Goal: Task Accomplishment & Management: Complete application form

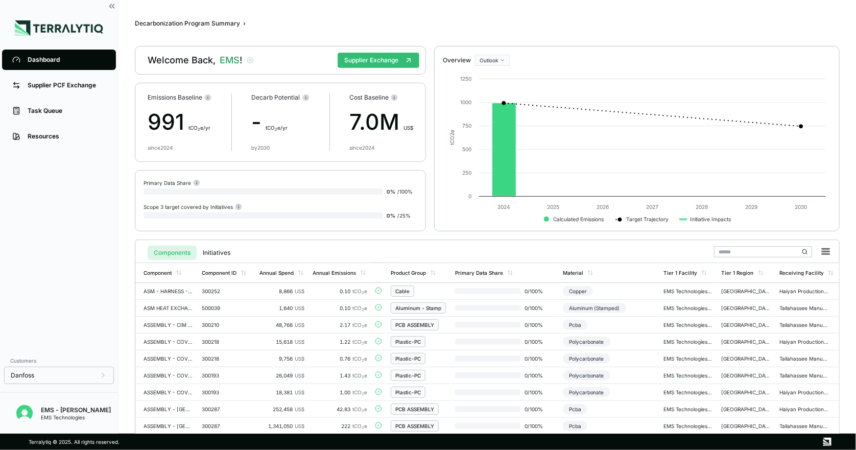
click at [14, 227] on div "Dashboard Supplier PCF Exchange Task Queue Resources" at bounding box center [59, 198] width 118 height 303
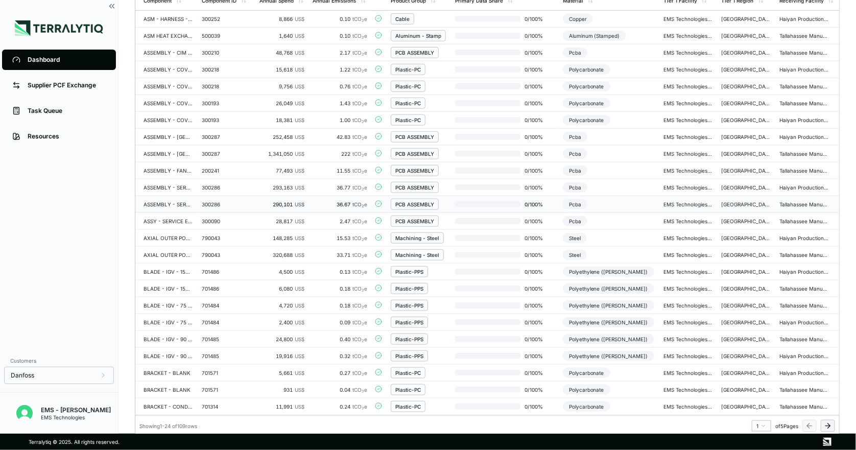
scroll to position [136, 0]
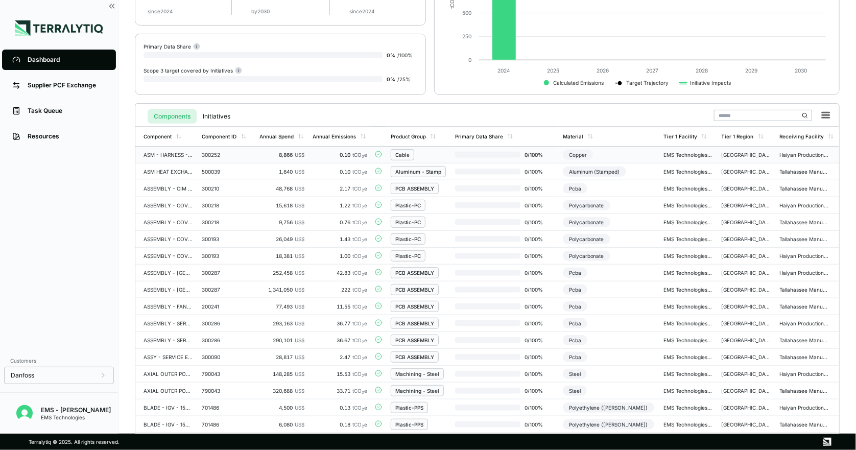
click at [406, 155] on div "Cable" at bounding box center [402, 155] width 14 height 6
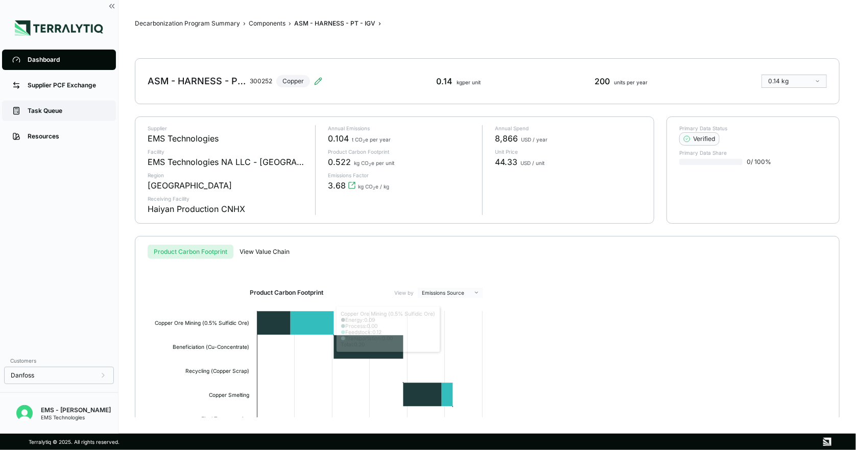
click at [48, 107] on div "Task Queue" at bounding box center [67, 111] width 78 height 8
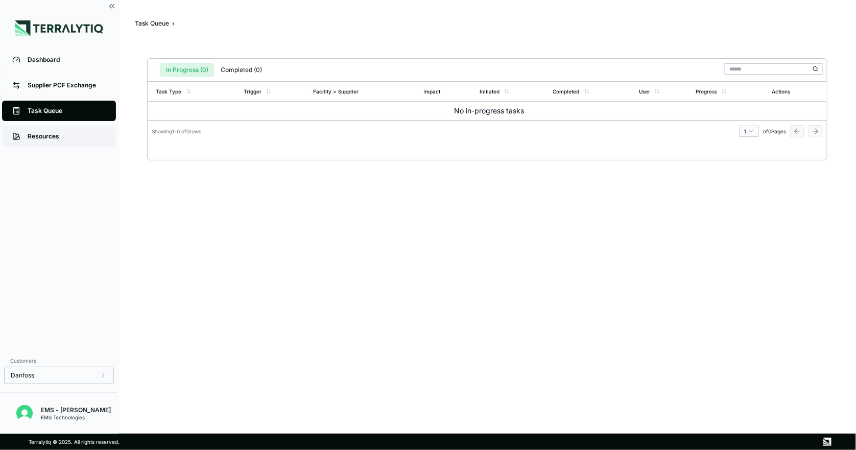
click at [46, 134] on div "Resources" at bounding box center [67, 136] width 78 height 8
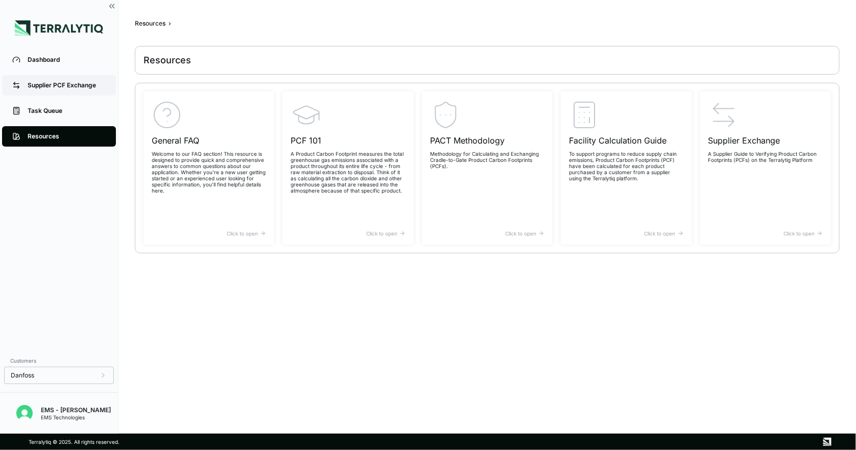
click at [56, 87] on div "Supplier PCF Exchange" at bounding box center [67, 85] width 78 height 8
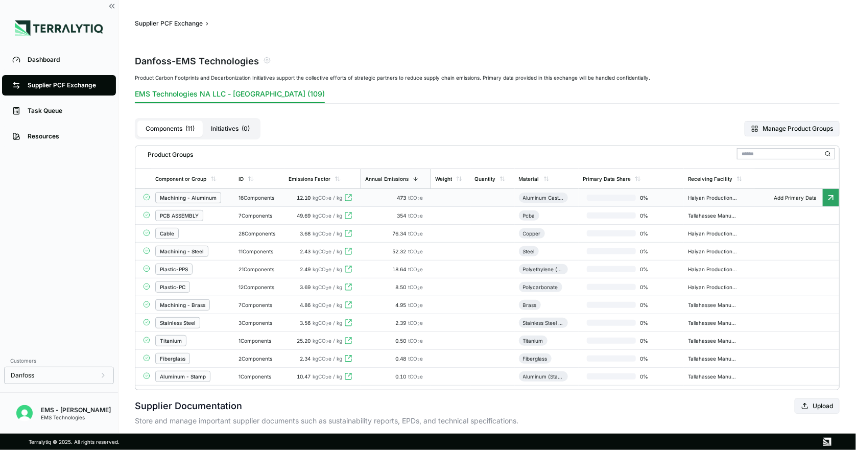
click at [206, 198] on div "Machining - Aluminum" at bounding box center [188, 198] width 57 height 6
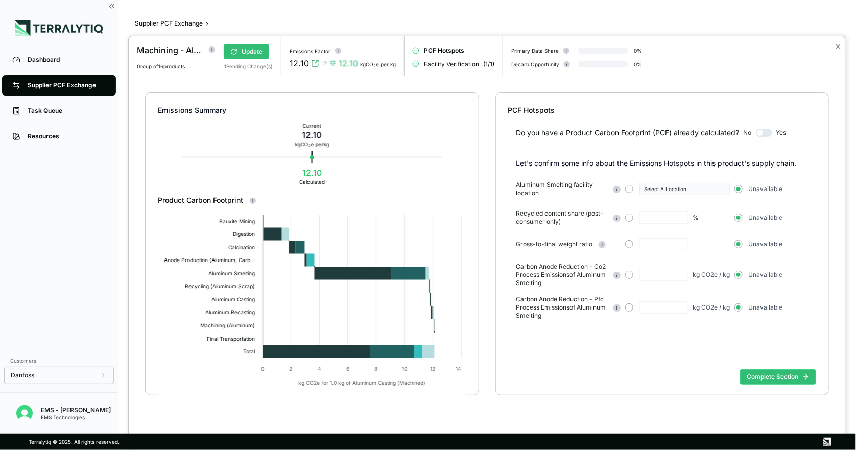
click at [144, 331] on div "Emissions Summary Current 12.10 kg CO 2 e per kg 12.10 Calculated Product Carbo…" at bounding box center [487, 256] width 717 height 360
click at [565, 372] on div "Complete Section" at bounding box center [662, 385] width 308 height 40
click at [489, 218] on div "Emissions Summary Current 12.10 kg CO 2 e per kg 12.10 Calculated Product Carbo…" at bounding box center [487, 256] width 717 height 360
click at [498, 425] on div "Emissions Summary Current 12.10 kg CO 2 e per kg 12.10 Calculated Product Carbo…" at bounding box center [487, 256] width 717 height 360
